Goal: Information Seeking & Learning: Learn about a topic

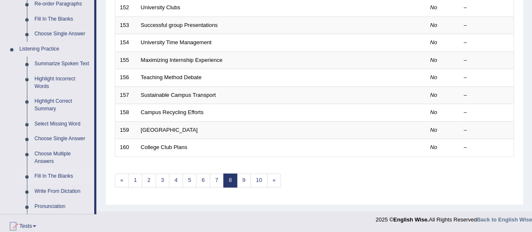
scroll to position [337, 0]
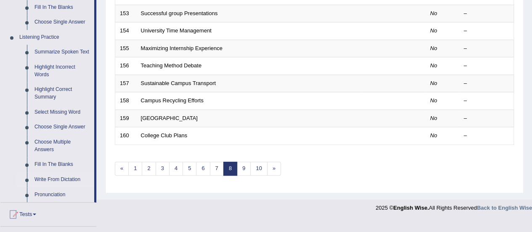
click at [57, 180] on link "Write From Dictation" at bounding box center [63, 179] width 64 height 15
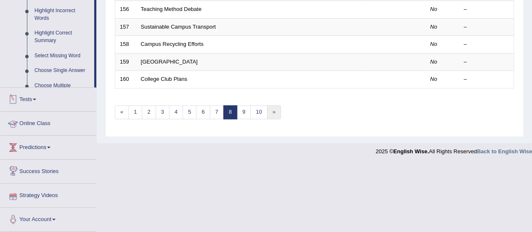
scroll to position [321, 0]
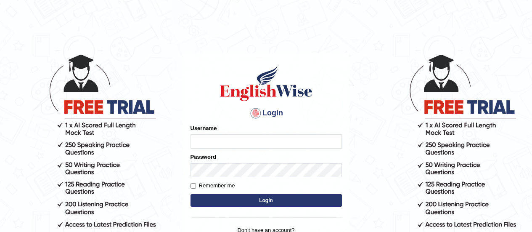
scroll to position [42, 0]
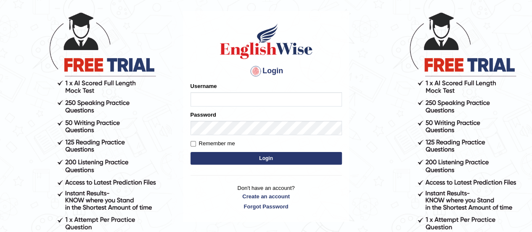
click at [244, 95] on input "Username" at bounding box center [266, 99] width 151 height 14
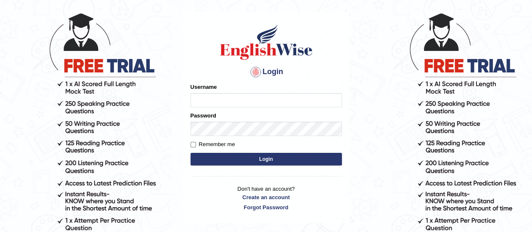
click at [258, 104] on input "Username" at bounding box center [266, 100] width 151 height 14
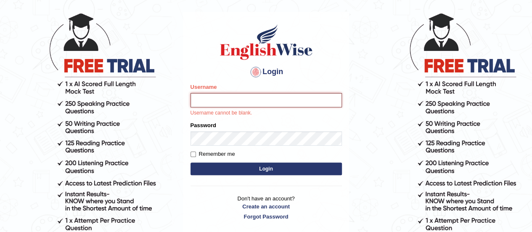
type input "Sudp1"
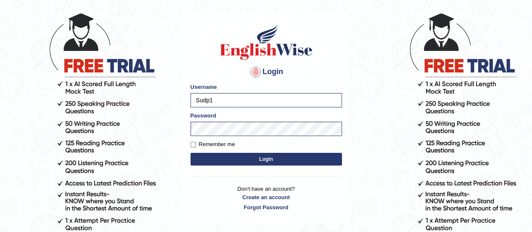
click at [284, 159] on button "Login" at bounding box center [266, 159] width 151 height 13
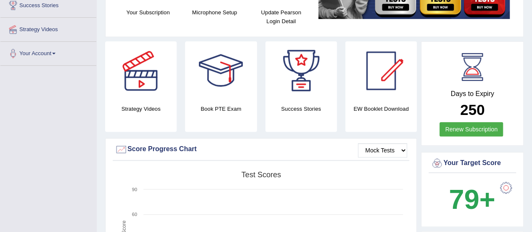
scroll to position [179, 0]
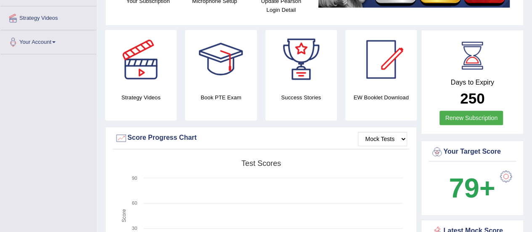
click at [133, 74] on div at bounding box center [141, 59] width 59 height 59
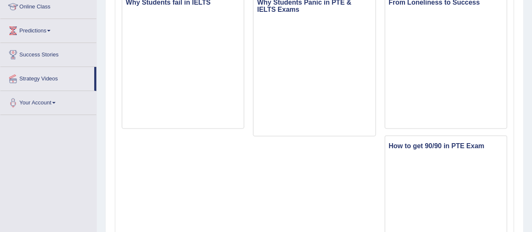
scroll to position [126, 0]
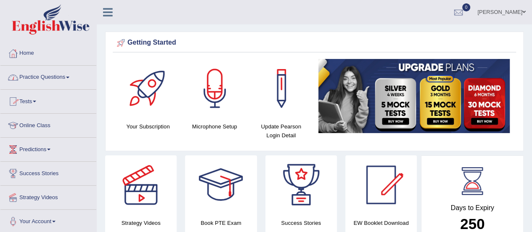
click at [45, 75] on link "Practice Questions" at bounding box center [48, 76] width 96 height 21
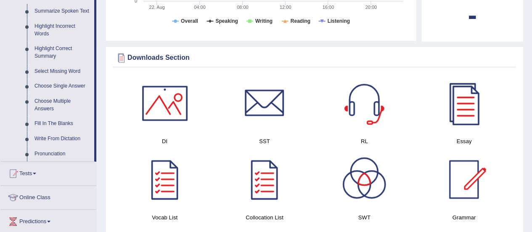
scroll to position [379, 0]
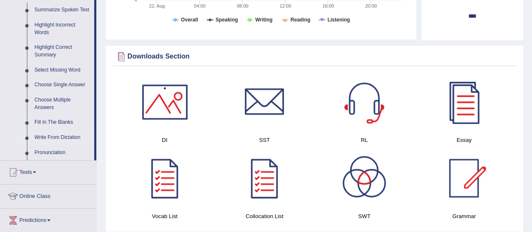
click at [47, 135] on link "Write From Dictation" at bounding box center [63, 137] width 64 height 15
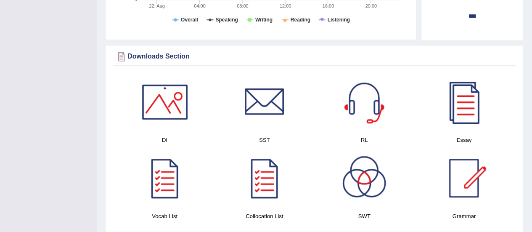
scroll to position [166, 0]
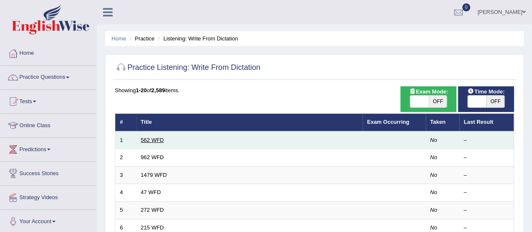
click at [151, 138] on link "562 WFD" at bounding box center [152, 140] width 23 height 6
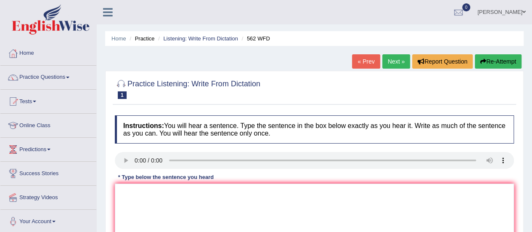
click at [297, 61] on div "Home Practice Listening: Write From Dictation 562 WFD « Prev Next » Report Ques…" at bounding box center [315, 210] width 436 height 421
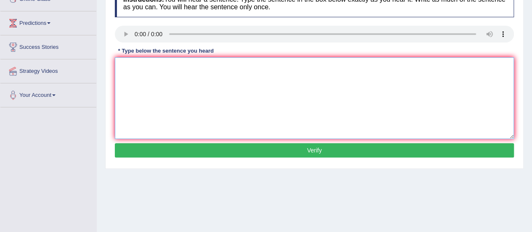
click at [214, 90] on textarea at bounding box center [314, 98] width 399 height 82
type textarea "The gap between the rich and poor doesn't does not decrease."
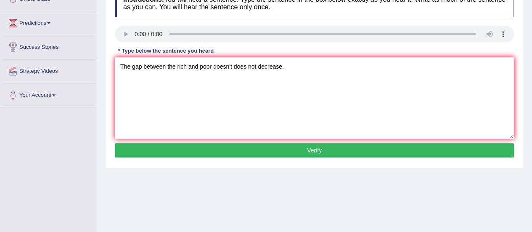
click at [261, 149] on button "Verify" at bounding box center [314, 150] width 399 height 14
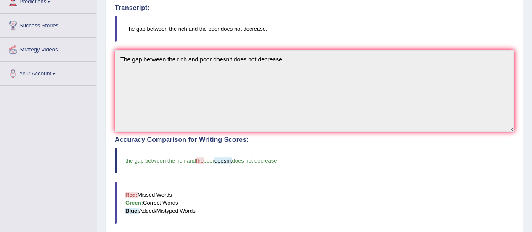
scroll to position [15, 0]
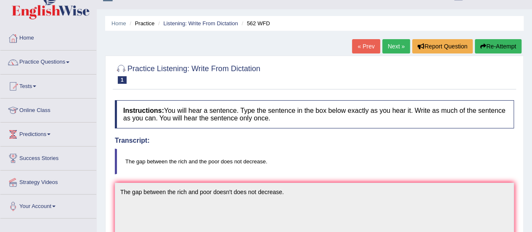
click at [392, 45] on link "Next »" at bounding box center [397, 46] width 28 height 14
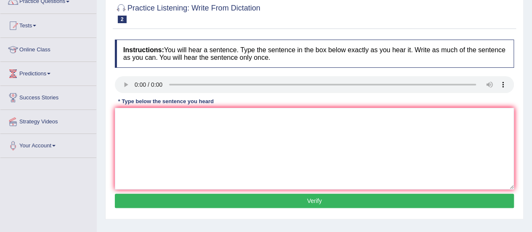
scroll to position [84, 0]
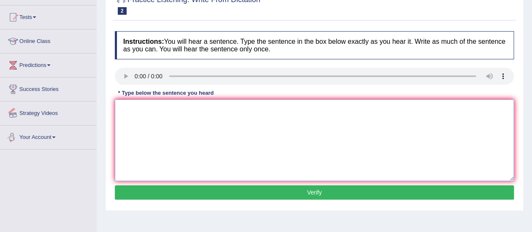
click at [163, 109] on textarea at bounding box center [314, 140] width 399 height 82
click at [187, 109] on textarea "If you have any question about" at bounding box center [314, 140] width 399 height 82
click at [231, 108] on textarea "If you have any question questions about" at bounding box center [314, 140] width 399 height 82
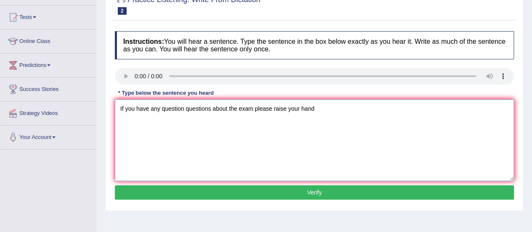
click at [236, 106] on textarea "If you have any question questions about the exam please raise your hand" at bounding box center [314, 140] width 399 height 82
click at [261, 110] on textarea "If you have any question questions about the an exam please raise your hand" at bounding box center [314, 140] width 399 height 82
click at [364, 108] on textarea "If you have any question questions about the an exam exams please raise your ha…" at bounding box center [314, 140] width 399 height 82
type textarea "If you have any question questions about the an exam exams please raise your ha…"
click at [260, 193] on button "Verify" at bounding box center [314, 192] width 399 height 14
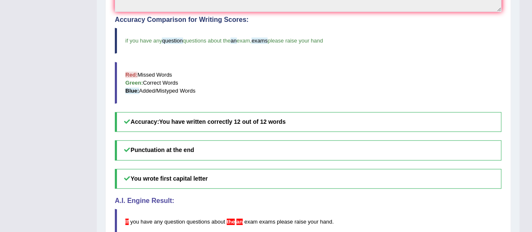
scroll to position [310, 0]
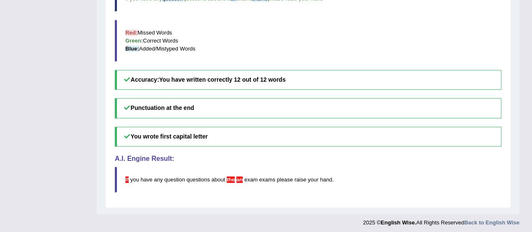
click at [240, 176] on span "an" at bounding box center [239, 179] width 6 height 6
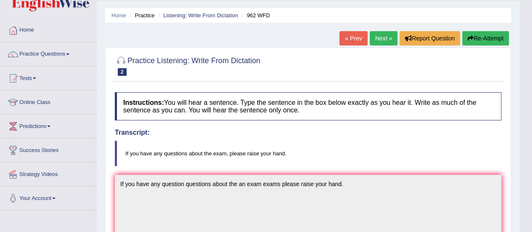
scroll to position [0, 0]
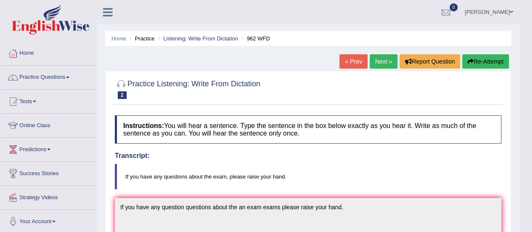
click at [373, 61] on link "Next »" at bounding box center [384, 61] width 28 height 14
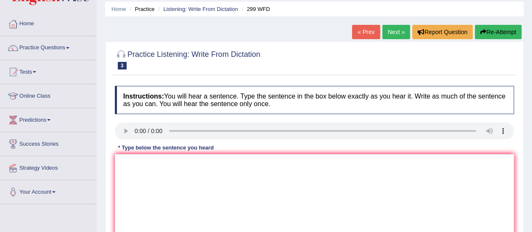
scroll to position [42, 0]
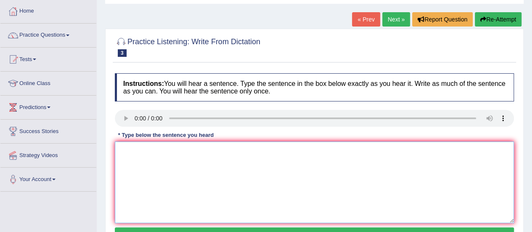
click at [174, 177] on textarea at bounding box center [314, 182] width 399 height 82
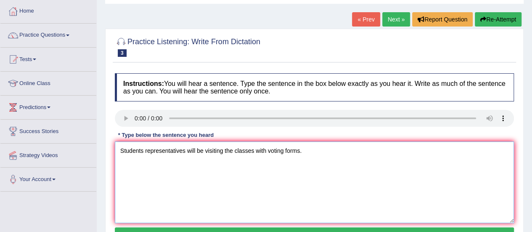
click at [146, 152] on textarea "Students representatives will be visiting the classes with voting forms." at bounding box center [314, 182] width 399 height 82
click at [222, 186] on textarea "Students Student representatives will be visiting the classes with voting forms." at bounding box center [314, 182] width 399 height 82
click at [284, 179] on textarea "Students Student representatives will be visiting the classes with voting forms." at bounding box center [314, 182] width 399 height 82
click at [327, 152] on textarea "Students Student representatives will be visiting the classes with voting forms." at bounding box center [314, 182] width 399 height 82
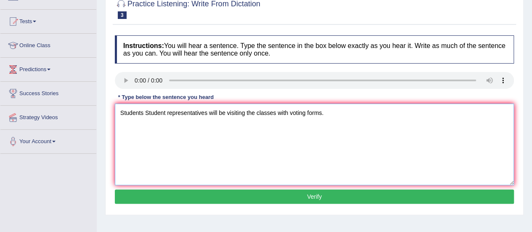
scroll to position [126, 0]
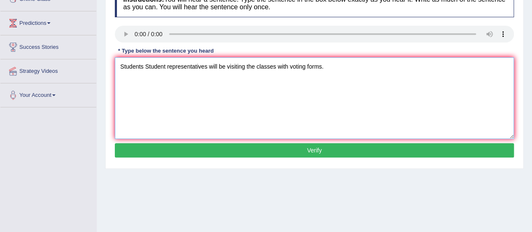
type textarea "Students Student representatives will be visiting the classes with voting forms."
click at [299, 149] on button "Verify" at bounding box center [314, 150] width 399 height 14
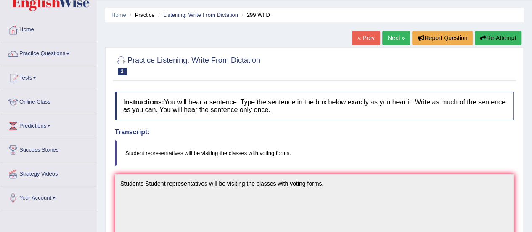
scroll to position [15, 0]
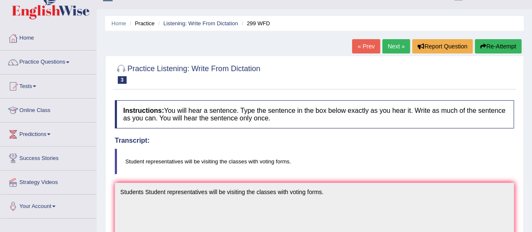
click at [394, 42] on link "Next »" at bounding box center [397, 46] width 28 height 14
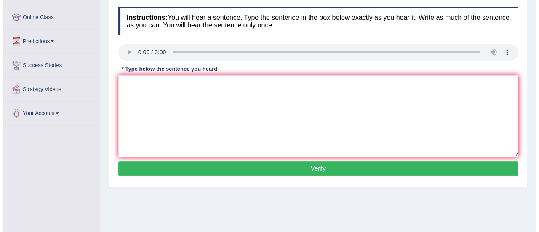
scroll to position [126, 0]
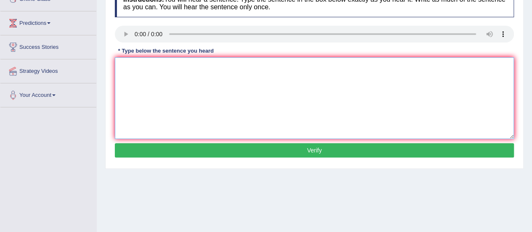
click at [186, 84] on textarea at bounding box center [314, 98] width 399 height 82
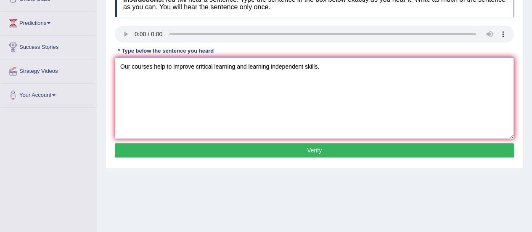
type textarea "Our courses help to improve critical learning and learning independent skills."
click at [304, 149] on button "Verify" at bounding box center [314, 150] width 399 height 14
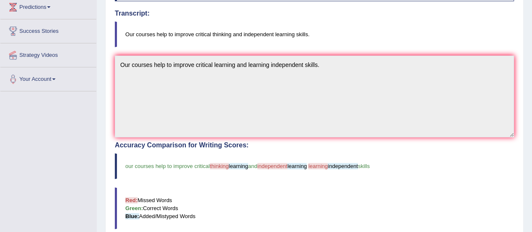
scroll to position [15, 0]
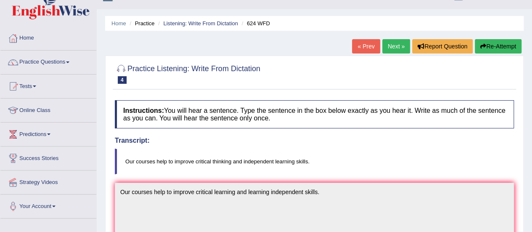
click at [396, 43] on link "Next »" at bounding box center [397, 46] width 28 height 14
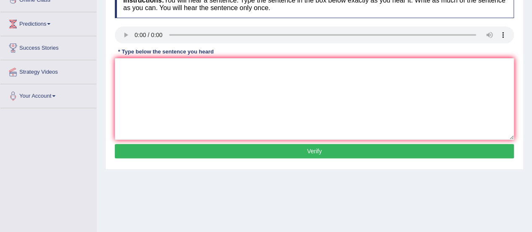
scroll to position [126, 0]
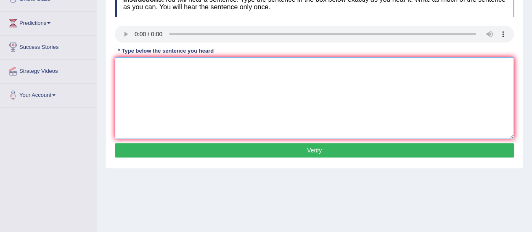
click at [158, 69] on textarea at bounding box center [314, 98] width 399 height 82
type textarea "We are able to work in a team."
click at [230, 192] on div "Home Practice Listening: Write From Dictation 554 WFD « Prev Next » Report Ques…" at bounding box center [315, 84] width 436 height 421
click at [249, 148] on button "Verify" at bounding box center [314, 150] width 399 height 14
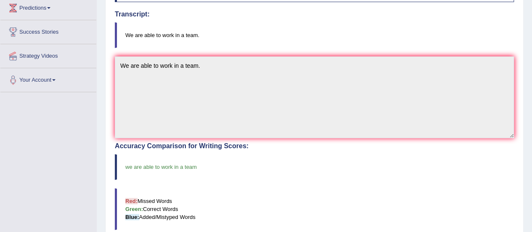
scroll to position [57, 0]
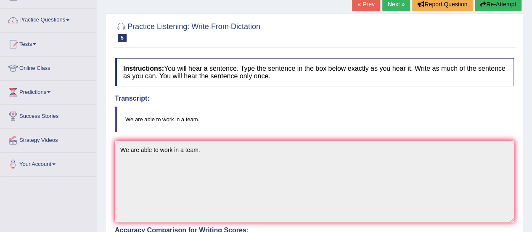
click at [392, 10] on link "Next »" at bounding box center [397, 4] width 28 height 14
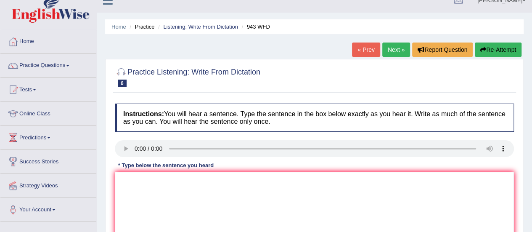
scroll to position [84, 0]
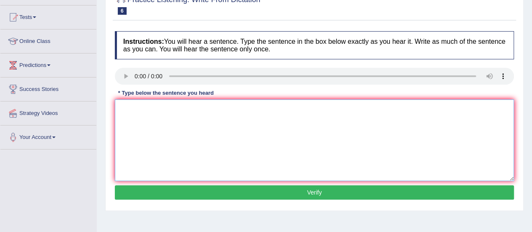
click at [143, 119] on textarea at bounding box center [314, 140] width 399 height 82
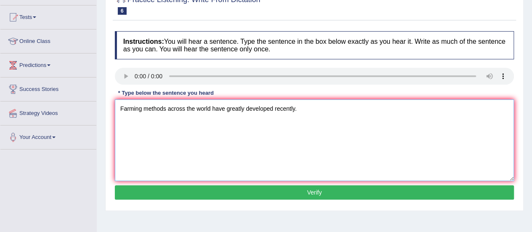
type textarea "Farming methods across the world have greatly developed recently."
click at [252, 193] on button "Verify" at bounding box center [314, 192] width 399 height 14
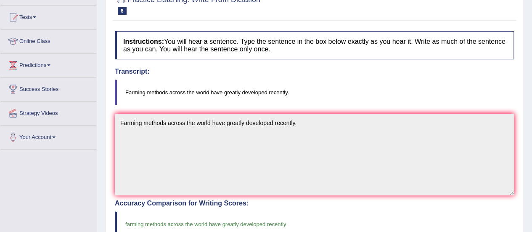
scroll to position [0, 0]
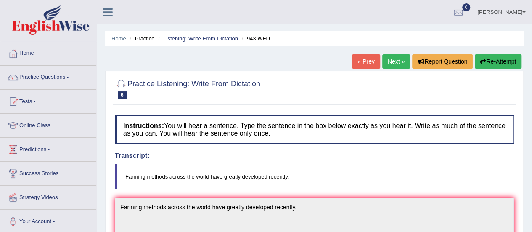
click at [401, 61] on link "Next »" at bounding box center [397, 61] width 28 height 14
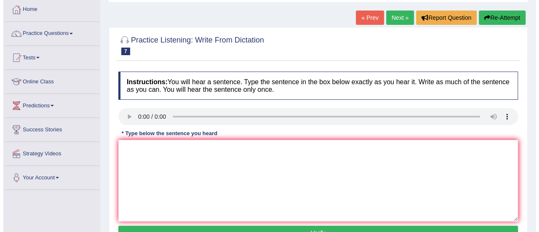
scroll to position [84, 0]
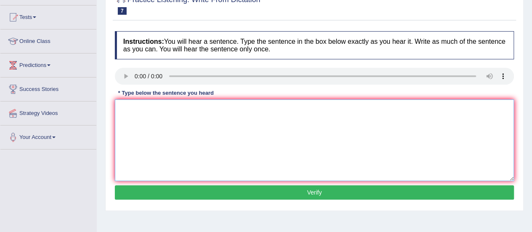
click at [194, 121] on textarea at bounding box center [314, 140] width 399 height 82
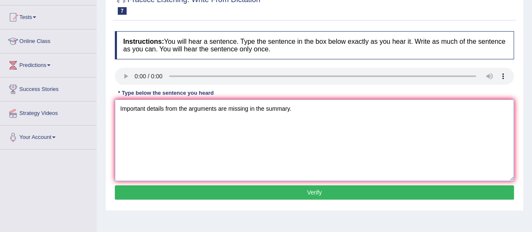
type textarea "Important details from the arguments are missing in the summary."
click at [295, 187] on button "Verify" at bounding box center [314, 192] width 399 height 14
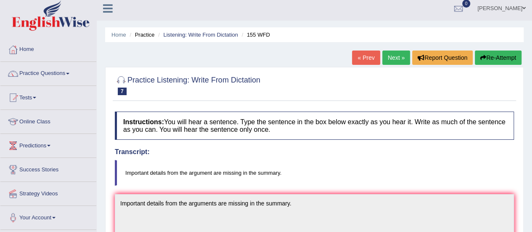
scroll to position [0, 0]
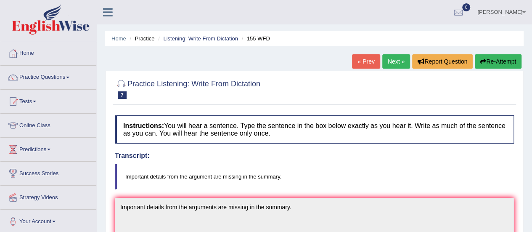
click at [386, 61] on link "Next »" at bounding box center [397, 61] width 28 height 14
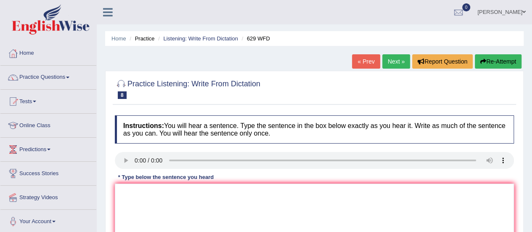
scroll to position [126, 0]
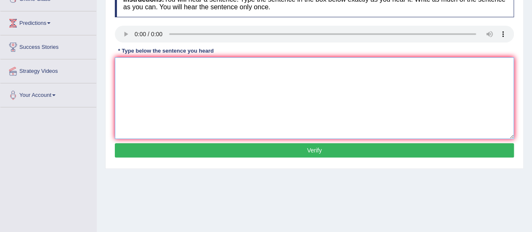
click at [134, 64] on textarea at bounding box center [314, 98] width 399 height 82
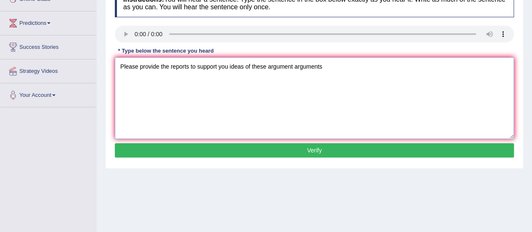
click at [228, 66] on textarea "Please provide the reports to support you ideas of these argument arguments" at bounding box center [314, 98] width 399 height 82
click at [443, 93] on textarea "Please provide the reports to support your ideas of these argument arguments" at bounding box center [314, 98] width 399 height 82
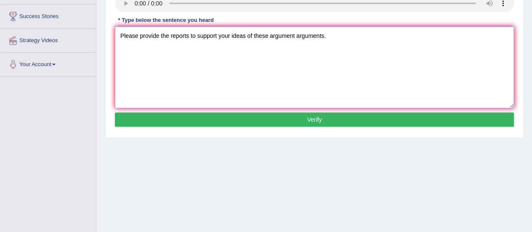
scroll to position [168, 0]
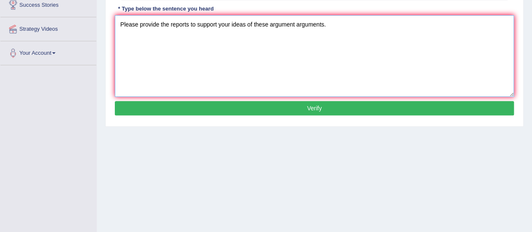
type textarea "Please provide the reports to support your ideas of these argument arguments."
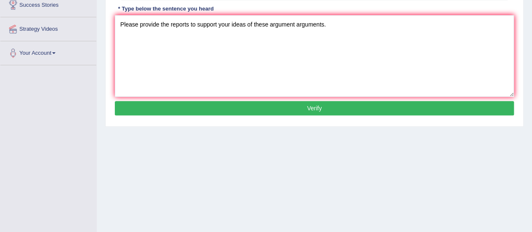
click at [266, 111] on button "Verify" at bounding box center [314, 108] width 399 height 14
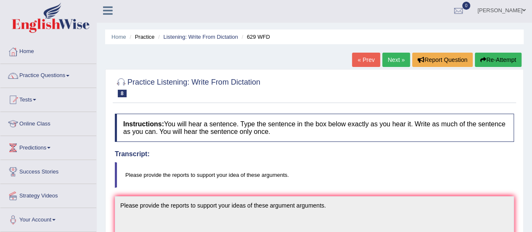
scroll to position [0, 0]
